Goal: Information Seeking & Learning: Learn about a topic

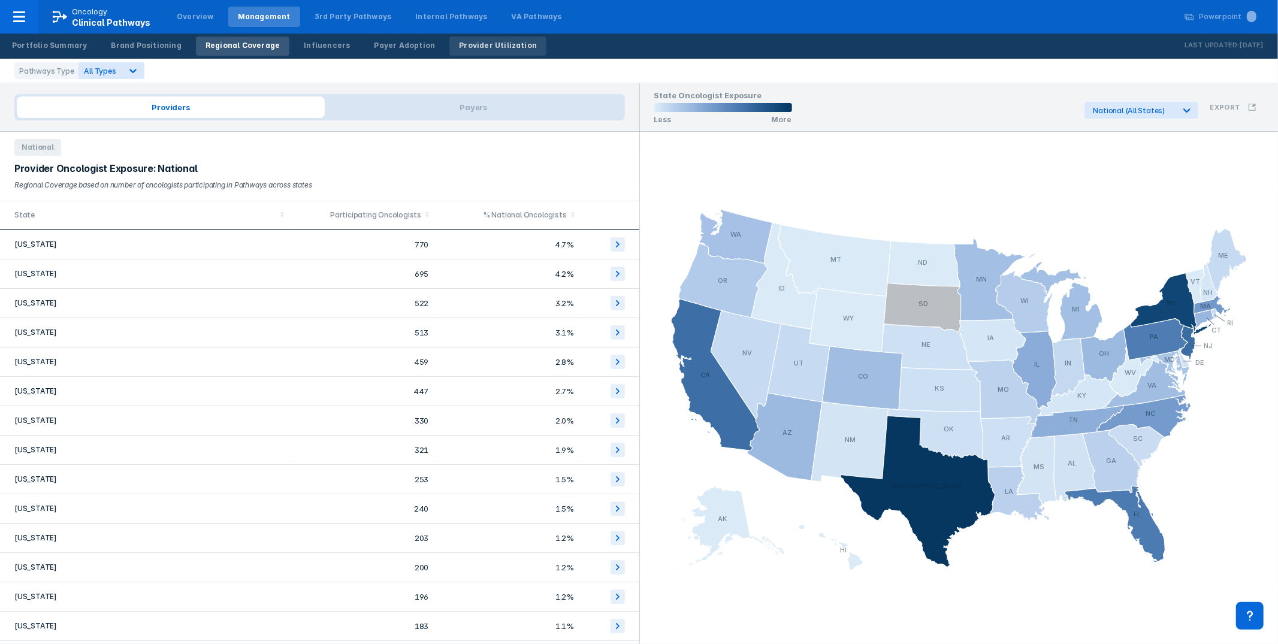
drag, startPoint x: 0, startPoint y: 0, endPoint x: 461, endPoint y: 40, distance: 462.5
click at [461, 40] on div "Provider Utilization" at bounding box center [498, 45] width 78 height 11
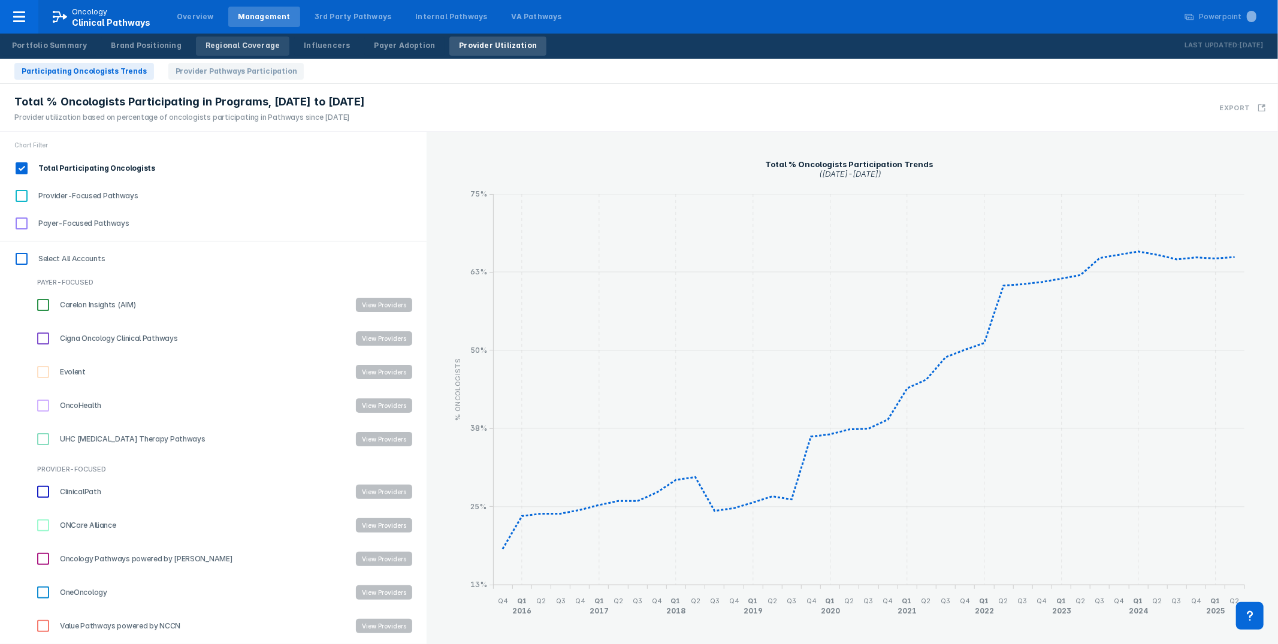
drag, startPoint x: 210, startPoint y: 146, endPoint x: 245, endPoint y: 38, distance: 113.5
click at [210, 146] on div "Chart Filter" at bounding box center [213, 145] width 427 height 26
click at [207, 67] on span "Provider Pathways Participation" at bounding box center [236, 71] width 136 height 17
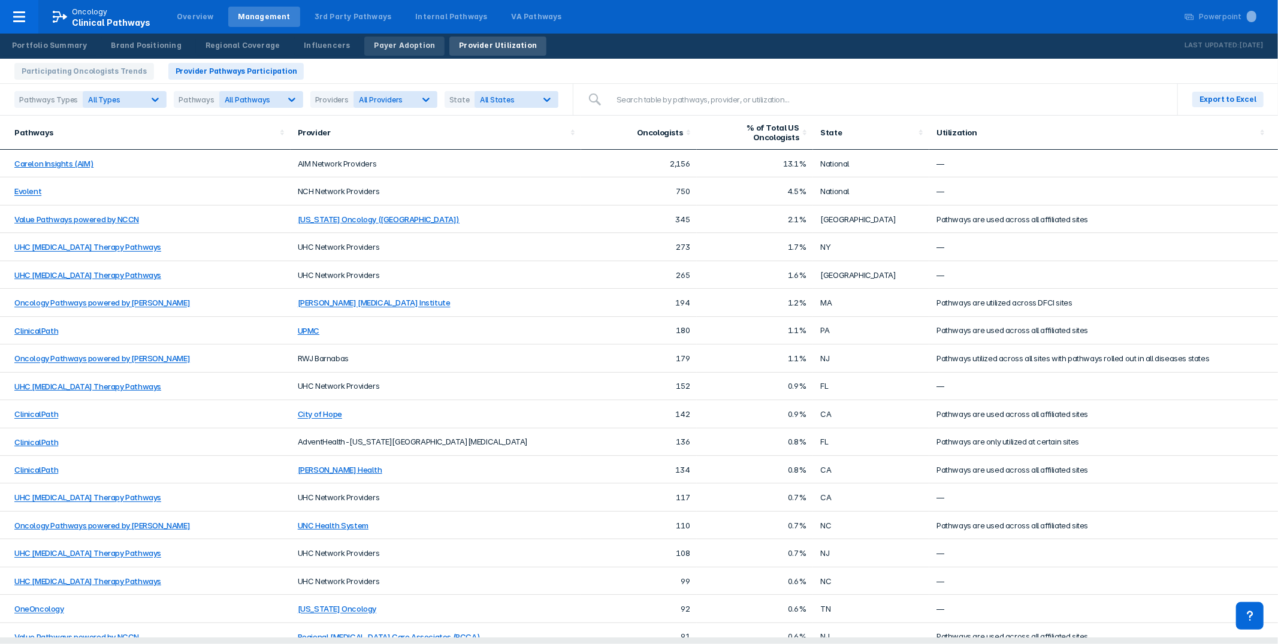
click at [398, 44] on div "Payer Adoption" at bounding box center [404, 45] width 61 height 11
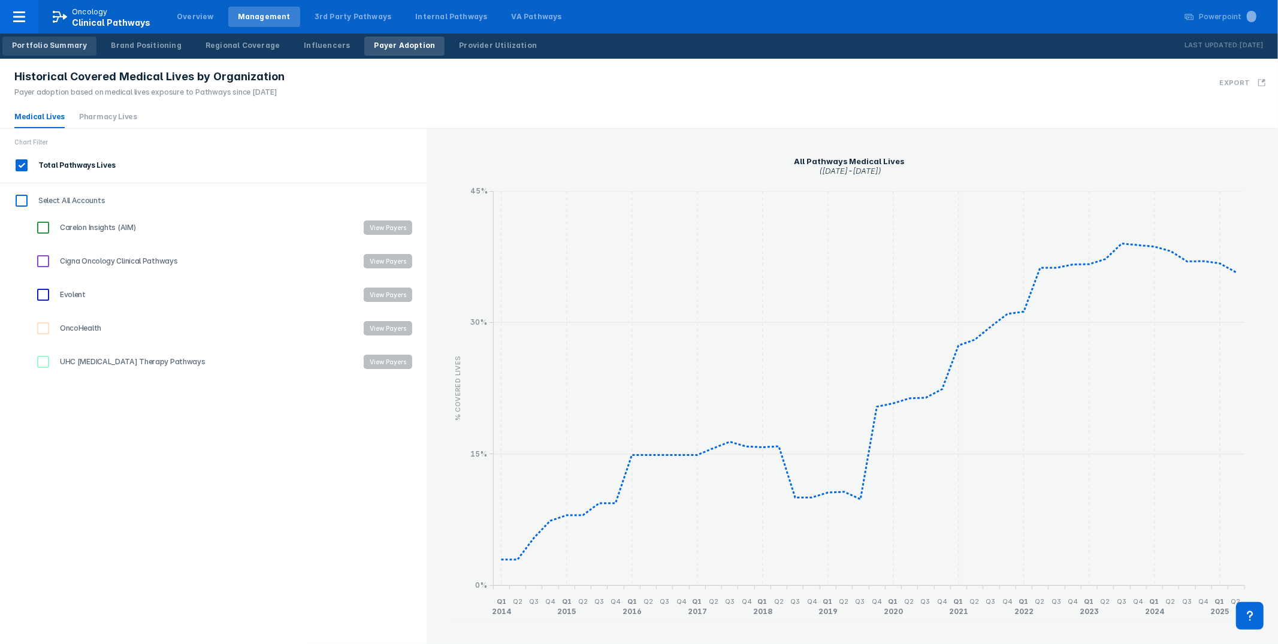
click at [46, 45] on div "Portfolio Summary" at bounding box center [49, 45] width 75 height 11
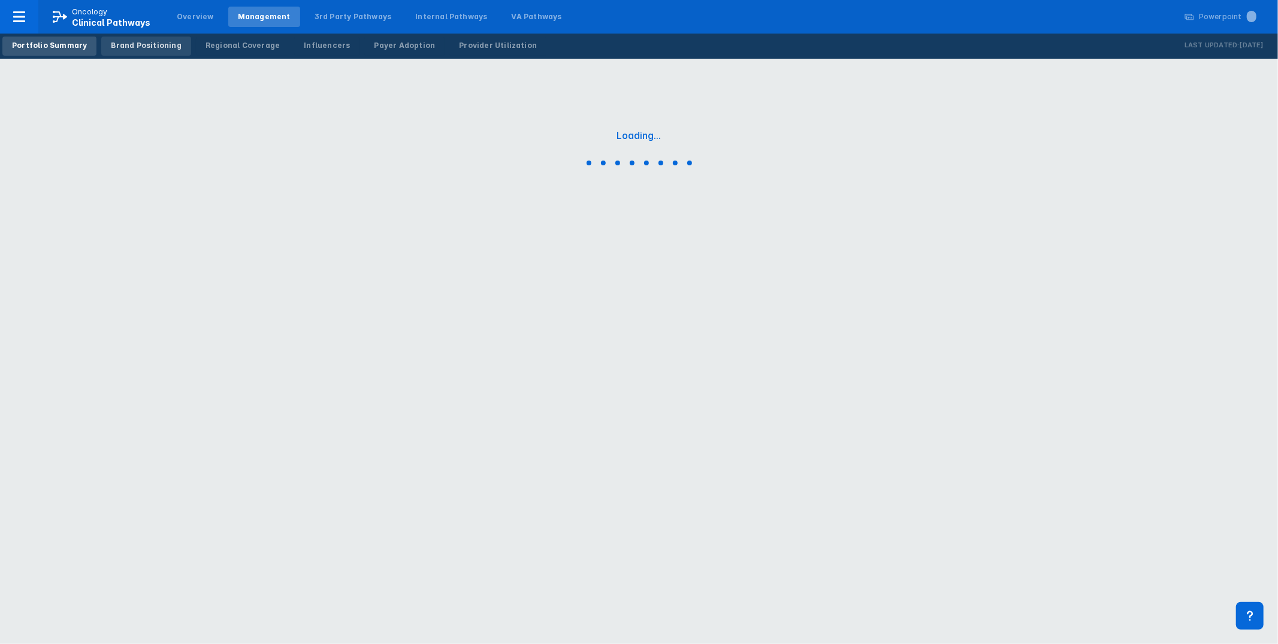
click at [167, 46] on div "Brand Positioning" at bounding box center [146, 45] width 70 height 11
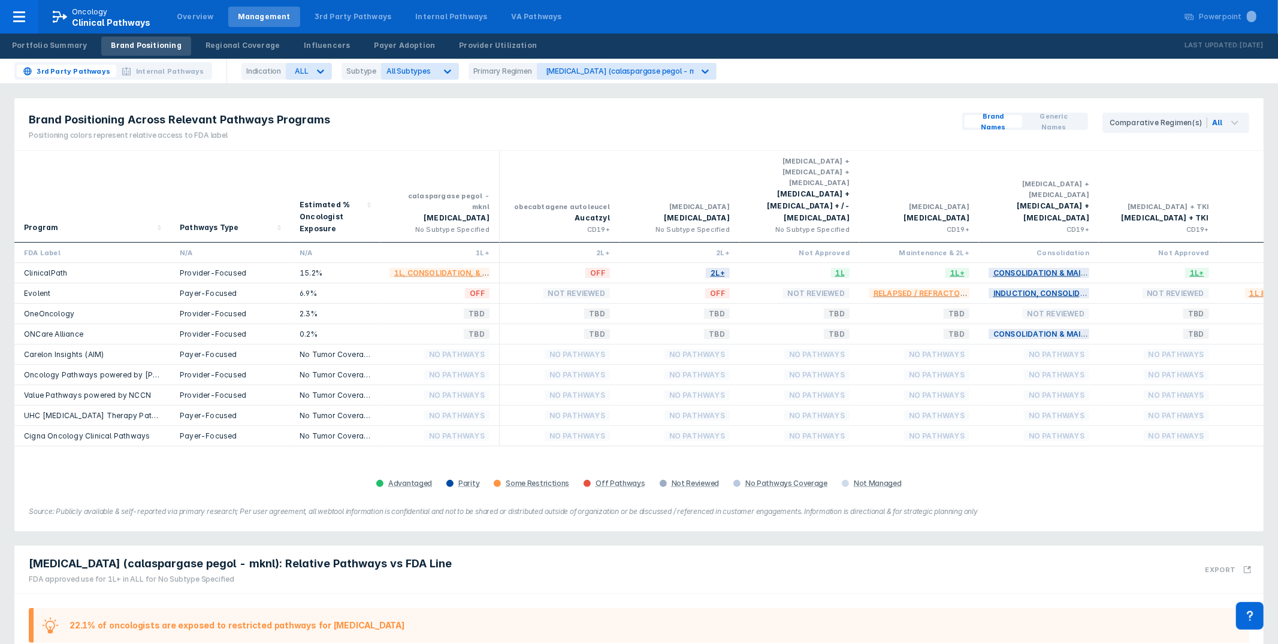
click at [724, 97] on div "Brand Positioning Across Relevant Pathways Programs Positioning colors represen…" at bounding box center [638, 315] width 1263 height 448
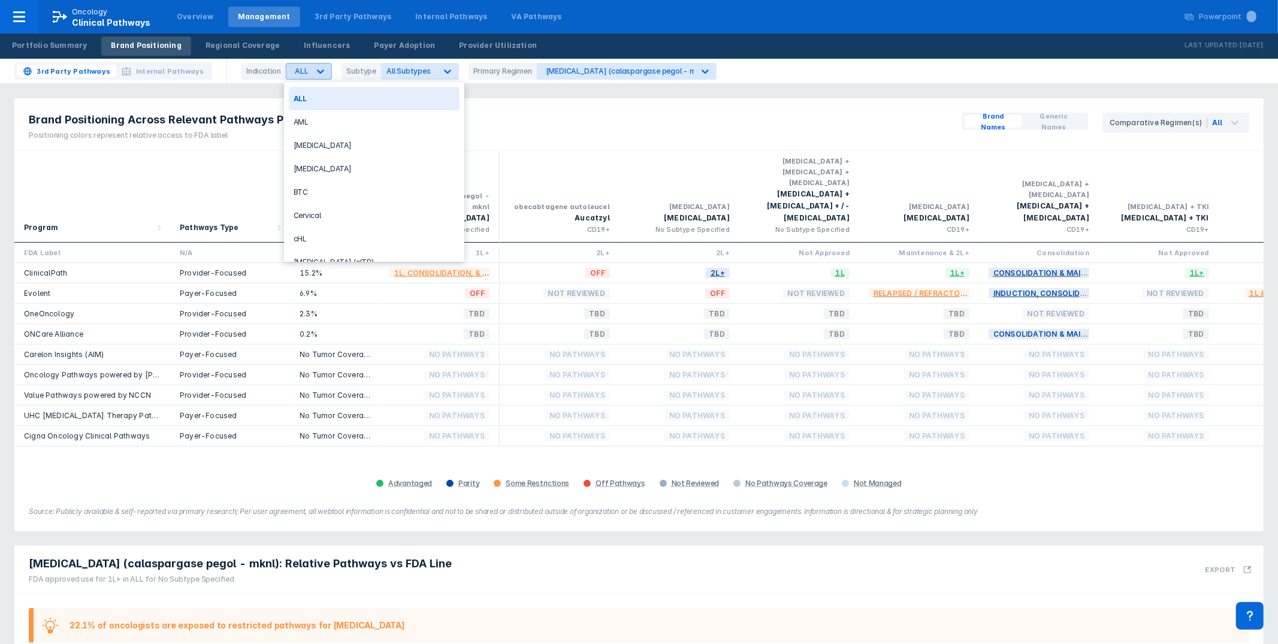
click at [310, 68] on div at bounding box center [321, 72] width 22 height 22
click at [321, 125] on div "AML" at bounding box center [374, 121] width 171 height 23
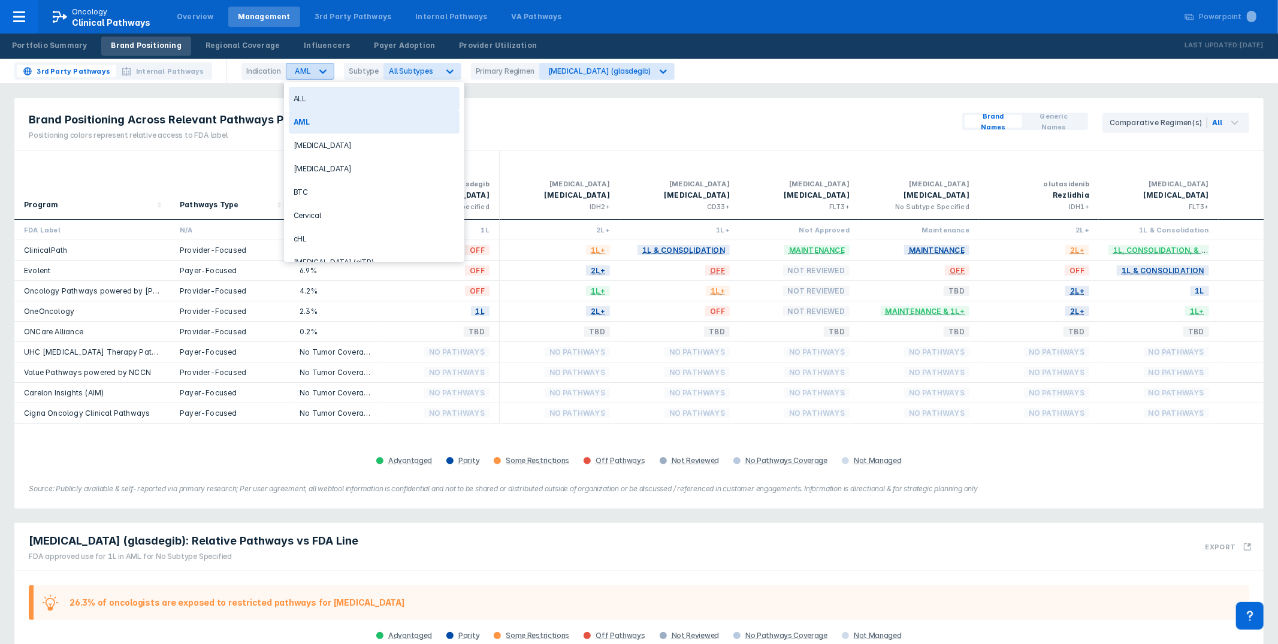
click at [314, 68] on div at bounding box center [323, 72] width 22 height 22
click at [323, 159] on div "[MEDICAL_DATA]" at bounding box center [374, 168] width 171 height 23
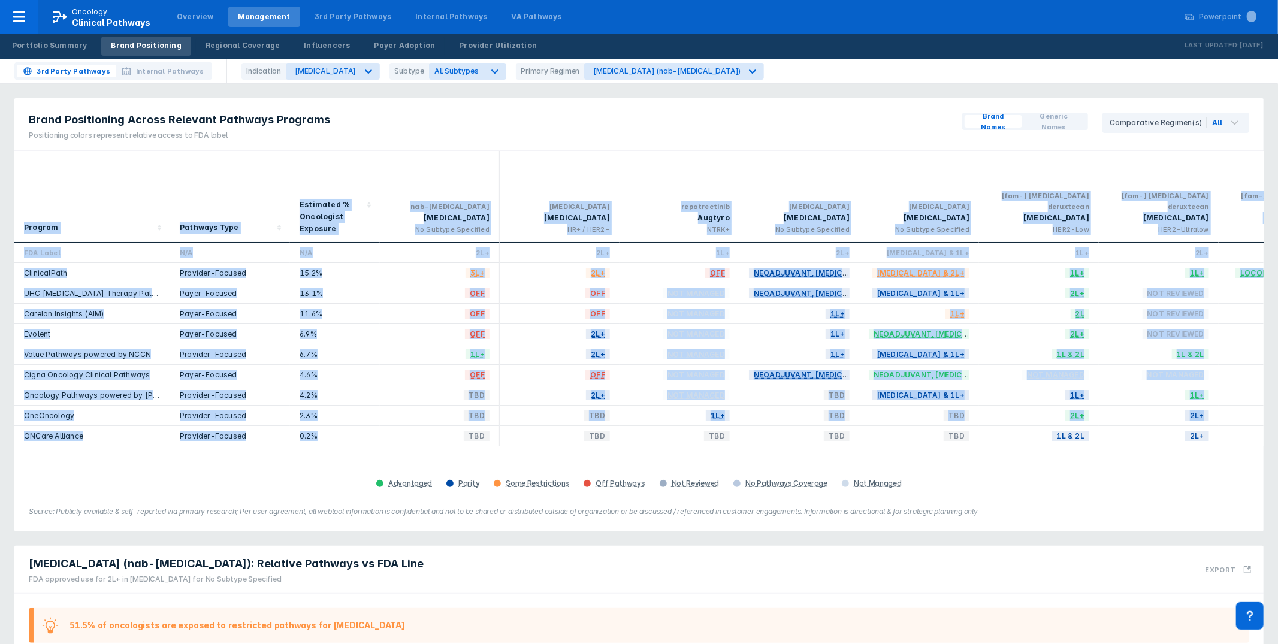
drag, startPoint x: 23, startPoint y: 203, endPoint x: 327, endPoint y: 415, distance: 370.1
click at [328, 415] on div "Program Pathways Type Estimated % Oncologist Exposure nab-[MEDICAL_DATA] [MEDIC…" at bounding box center [638, 298] width 1249 height 295
copy div "Program Pathways Type Estimated % Oncologist Exposure nab-[MEDICAL_DATA] [MEDIC…"
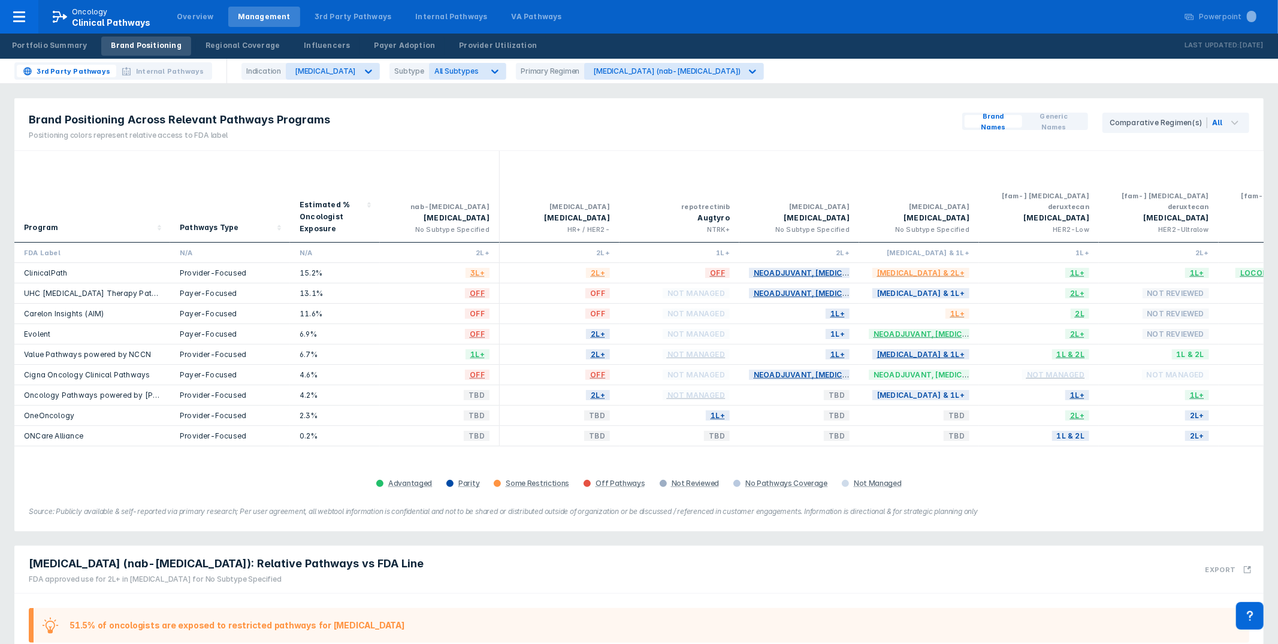
click at [80, 268] on div "ClinicalPath" at bounding box center [92, 273] width 137 height 10
click at [25, 268] on div "ClinicalPath" at bounding box center [92, 273] width 137 height 10
copy link "ClinicalPath"
drag, startPoint x: 146, startPoint y: 271, endPoint x: 25, endPoint y: 270, distance: 121.0
click at [25, 288] on div "UHC [MEDICAL_DATA] Therapy Pathways" at bounding box center [92, 293] width 137 height 10
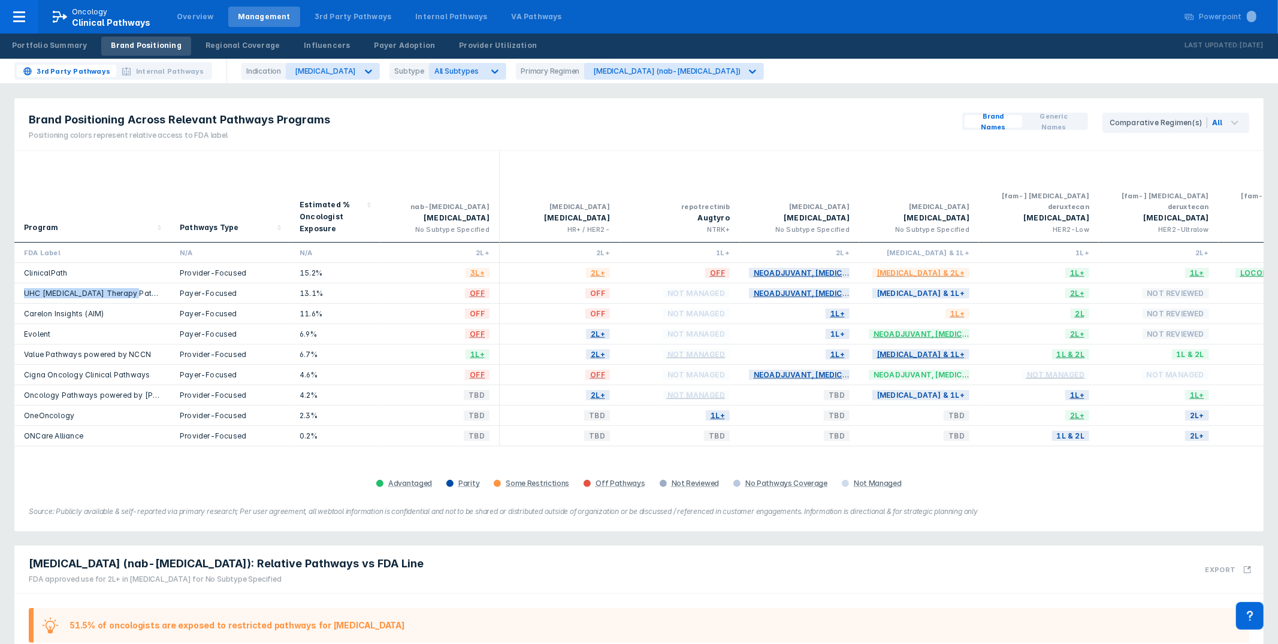
copy link "UHC [MEDICAL_DATA] Therapy Pathways"
drag, startPoint x: 89, startPoint y: 290, endPoint x: 20, endPoint y: 292, distance: 68.9
click at [23, 304] on div "Carelon Insights (AIM)" at bounding box center [92, 314] width 156 height 20
copy link "Carelon Insights (AIM)"
drag, startPoint x: 78, startPoint y: 310, endPoint x: 20, endPoint y: 312, distance: 58.7
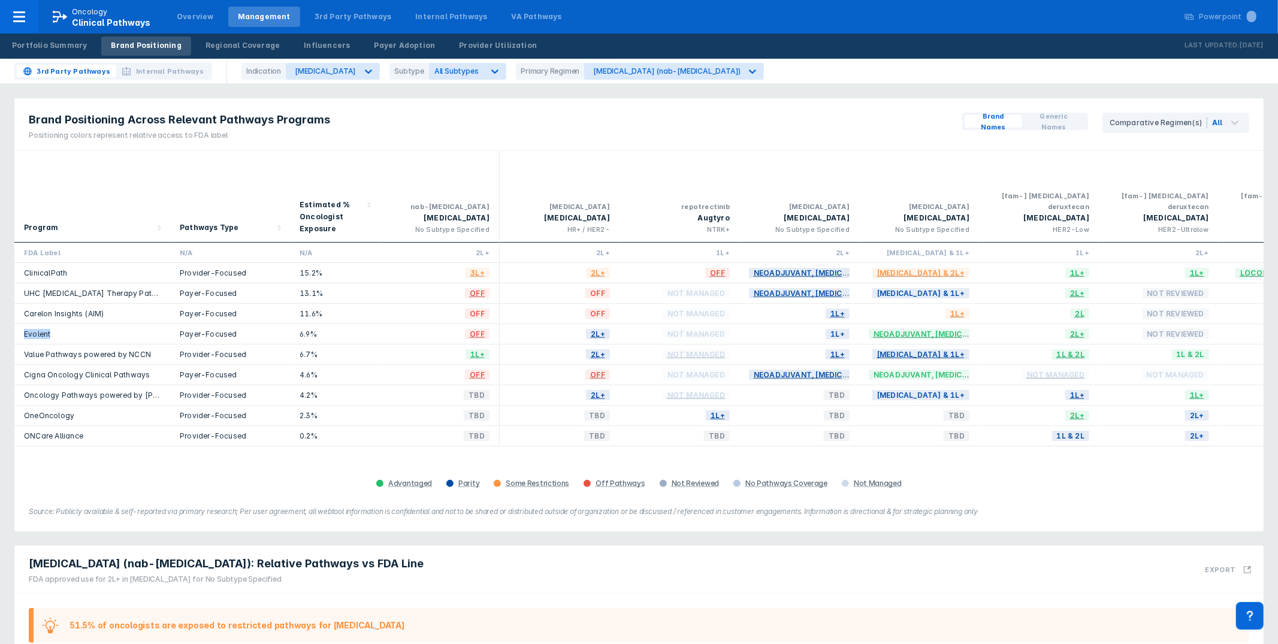
click at [20, 324] on div "Evolent" at bounding box center [92, 334] width 156 height 20
copy link "Evolent"
drag, startPoint x: 153, startPoint y: 332, endPoint x: 20, endPoint y: 328, distance: 133.1
click at [20, 344] on div "Value Pathways powered by NCCN" at bounding box center [92, 354] width 156 height 20
copy link "Value Pathways powered by NCCN"
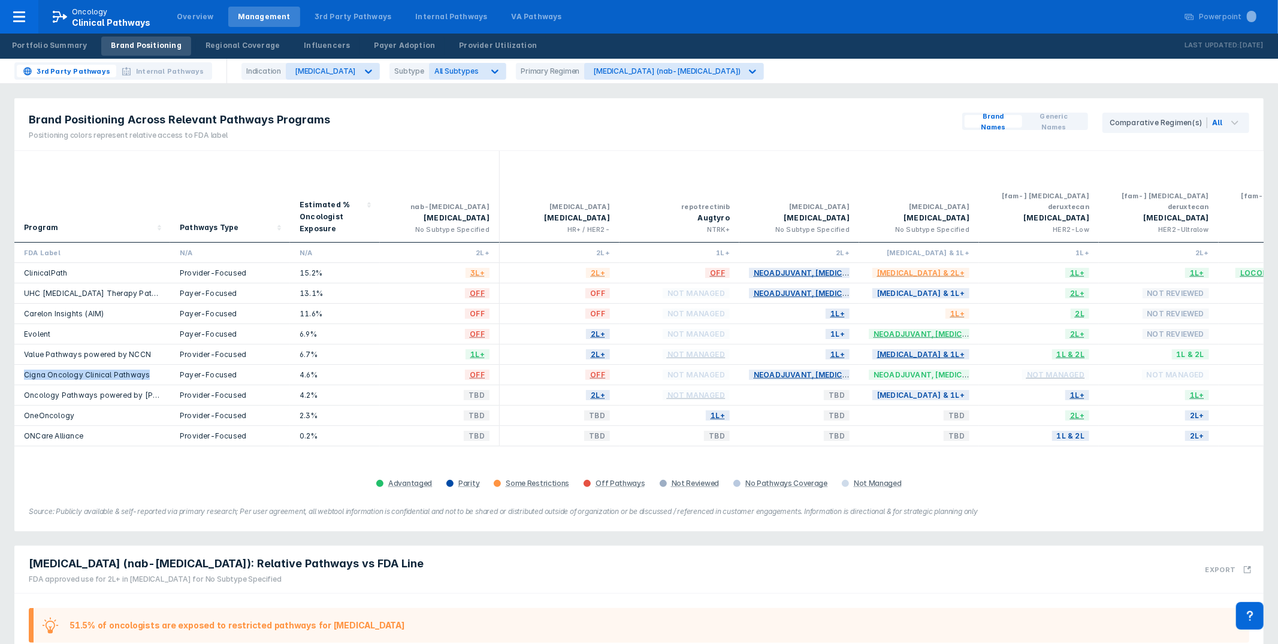
drag, startPoint x: 152, startPoint y: 353, endPoint x: 25, endPoint y: 352, distance: 127.0
click at [25, 370] on div "Cigna Oncology Clinical Pathways" at bounding box center [92, 375] width 137 height 10
copy link "Cigna Oncology Clinical Pathways"
drag, startPoint x: 20, startPoint y: 370, endPoint x: 169, endPoint y: 376, distance: 148.7
click at [169, 385] on div "Oncology Pathways powered by [PERSON_NAME]" at bounding box center [92, 395] width 156 height 20
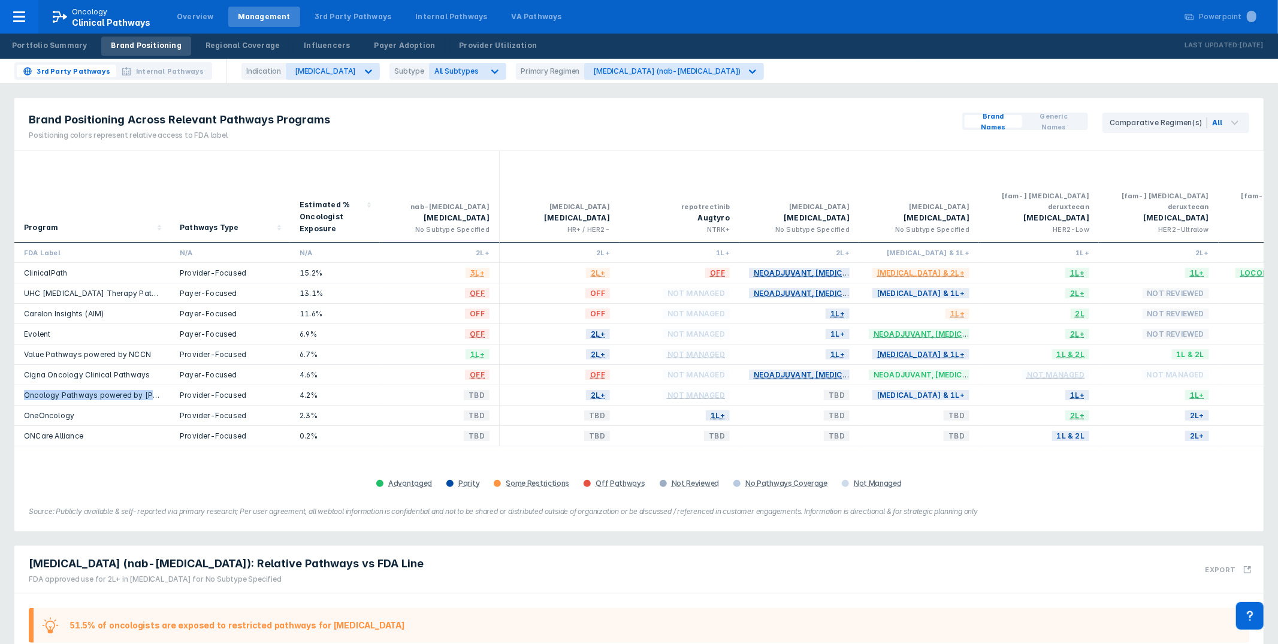
copy link "Oncology Pathways powered by [PERSON_NAME]"
drag, startPoint x: 64, startPoint y: 393, endPoint x: 20, endPoint y: 394, distance: 43.2
click at [20, 406] on div "OneOncology" at bounding box center [92, 416] width 156 height 20
copy link "OneOncology"
drag, startPoint x: 108, startPoint y: 411, endPoint x: 17, endPoint y: 418, distance: 91.3
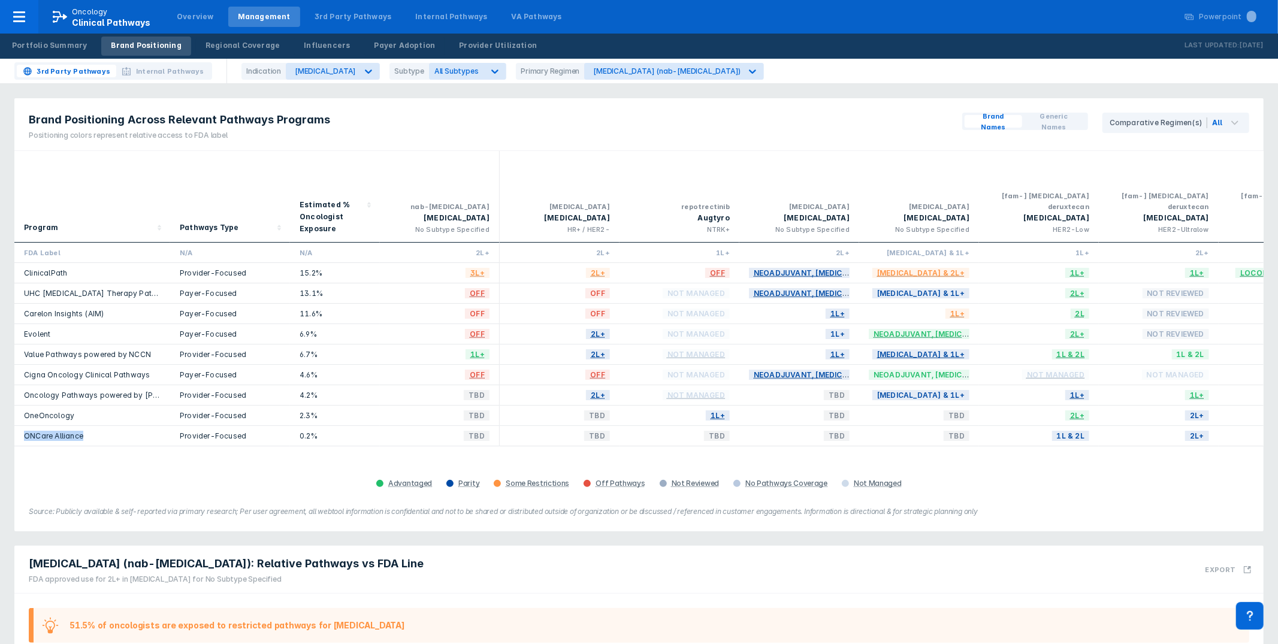
click at [20, 426] on div "ONCare Alliance" at bounding box center [92, 436] width 156 height 20
copy link "ONCare Alliance"
click at [47, 44] on div "Portfolio Summary" at bounding box center [49, 45] width 75 height 11
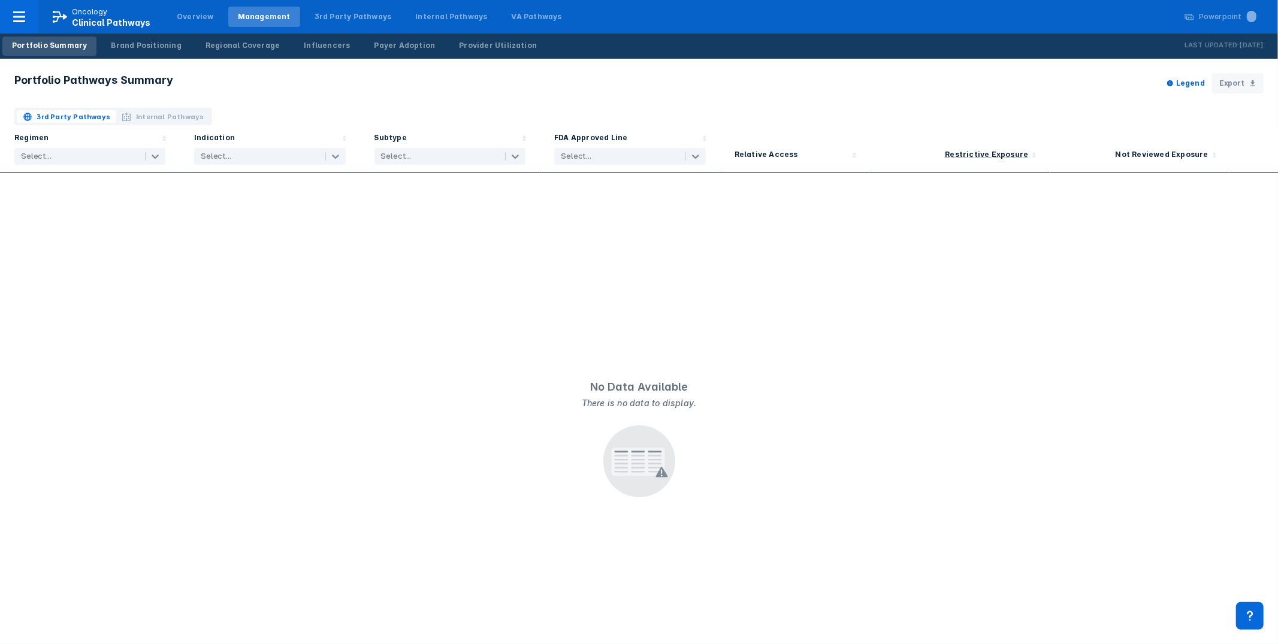
click at [438, 82] on header "Portfolio Pathways Summary Legend Export" at bounding box center [639, 83] width 1278 height 49
drag, startPoint x: 434, startPoint y: 89, endPoint x: 167, endPoint y: 80, distance: 266.7
click at [423, 90] on header "Portfolio Pathways Summary Legend Export" at bounding box center [639, 83] width 1278 height 49
click at [169, 116] on span "Internal Pathways" at bounding box center [170, 116] width 68 height 11
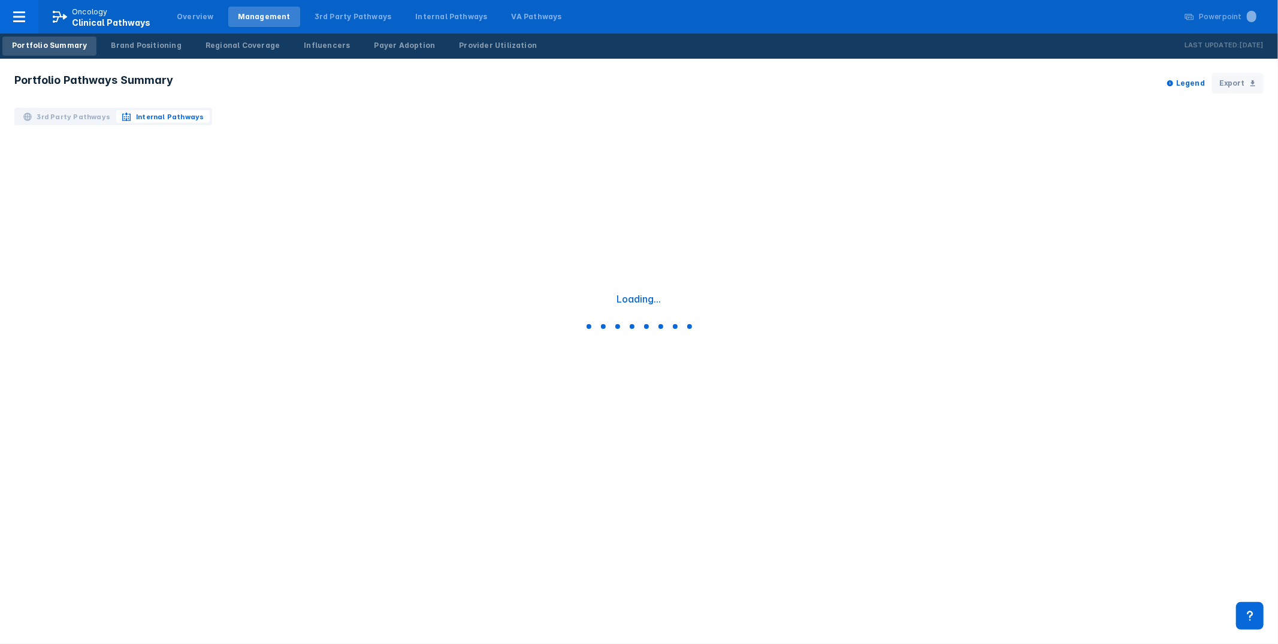
click at [67, 112] on span "3rd Party Pathways" at bounding box center [74, 116] width 74 height 11
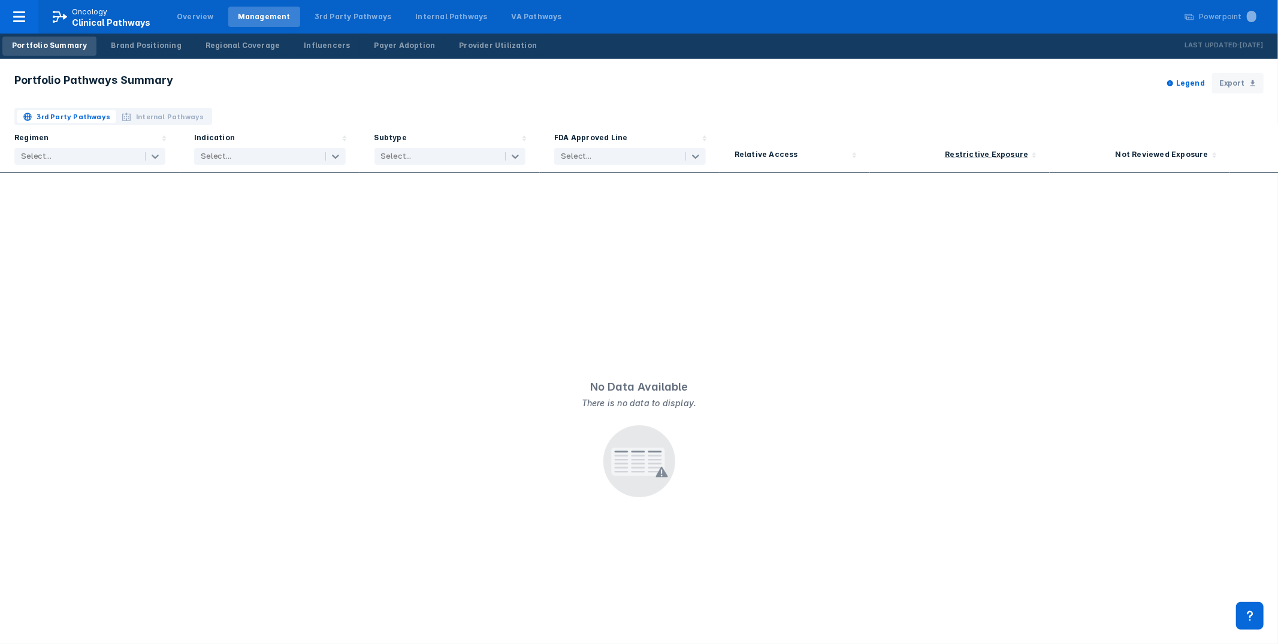
click at [350, 95] on header "Portfolio Pathways Summary Legend Export" at bounding box center [639, 83] width 1278 height 49
